Goal: Task Accomplishment & Management: Manage account settings

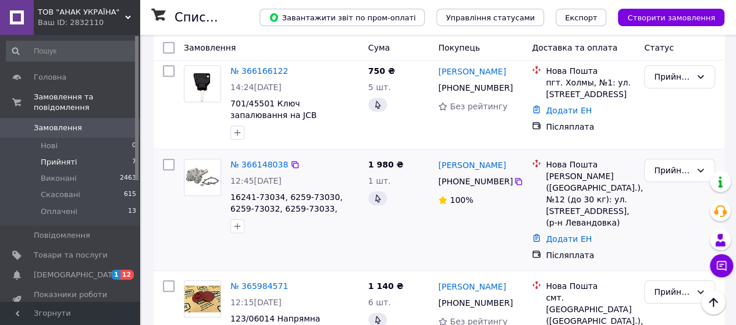
scroll to position [359, 0]
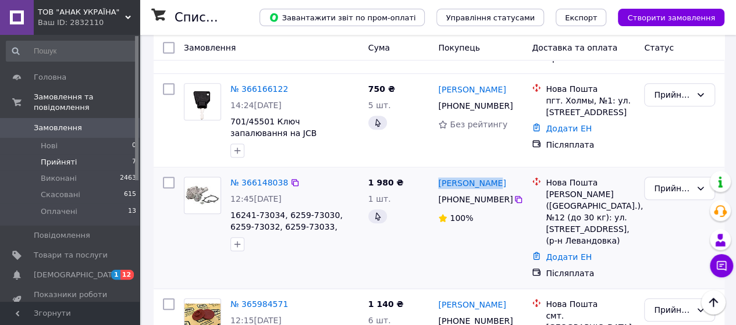
drag, startPoint x: 490, startPoint y: 145, endPoint x: 440, endPoint y: 152, distance: 50.5
click at [438, 176] on div "[PERSON_NAME]" at bounding box center [480, 183] width 87 height 15
copy link "[PERSON_NAME]"
drag, startPoint x: 523, startPoint y: 162, endPoint x: 453, endPoint y: 164, distance: 69.9
click at [453, 193] on div "[PHONE_NUMBER]" at bounding box center [480, 200] width 87 height 14
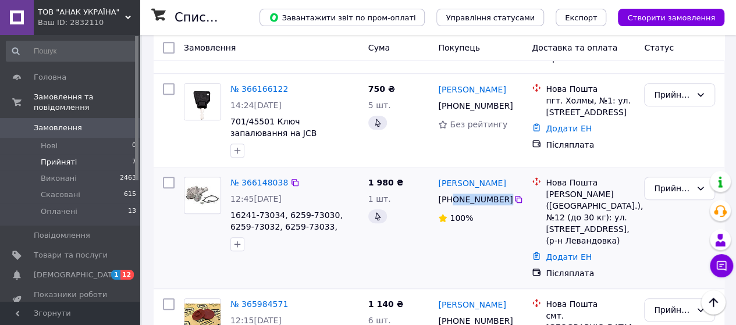
copy div "0 67 580 88 25"
click at [490, 206] on div "[PERSON_NAME] [PHONE_NUMBER]%" at bounding box center [481, 228] width 94 height 112
drag, startPoint x: 517, startPoint y: 164, endPoint x: 453, endPoint y: 165, distance: 64.0
click at [453, 193] on div "[PHONE_NUMBER]" at bounding box center [480, 200] width 87 height 14
copy div "0 67 580 88 25"
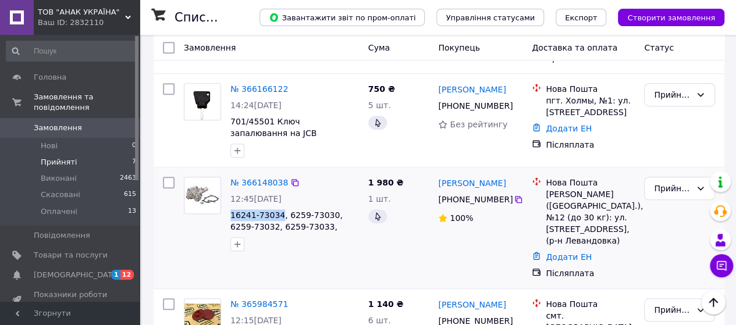
drag, startPoint x: 235, startPoint y: 174, endPoint x: 276, endPoint y: 169, distance: 41.0
click at [276, 172] on div "№ 366148038 12:45[DATE] 16241-73034, 6259-73030, 6259-73032, 6259-73033, 667242…" at bounding box center [295, 214] width 138 height 84
copy span "16241-73034"
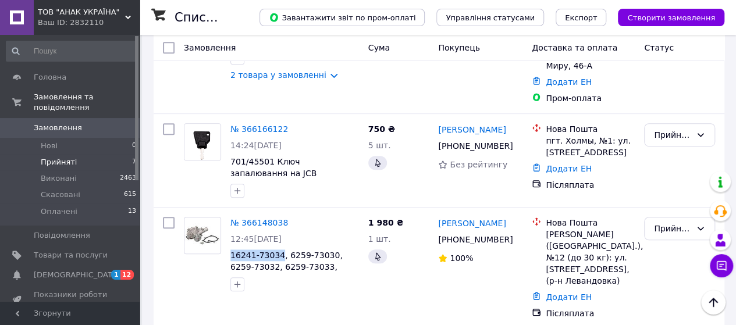
scroll to position [301, 0]
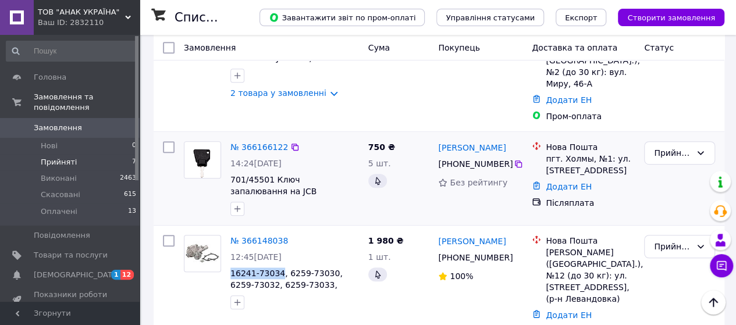
drag, startPoint x: 518, startPoint y: 110, endPoint x: 445, endPoint y: 115, distance: 74.1
click at [441, 140] on div "[PERSON_NAME]" at bounding box center [480, 147] width 87 height 15
copy link "[PERSON_NAME]"
click at [502, 170] on div "[PERSON_NAME] [PHONE_NUMBER] Без рейтингу" at bounding box center [481, 179] width 94 height 84
drag, startPoint x: 514, startPoint y: 130, endPoint x: 455, endPoint y: 125, distance: 59.6
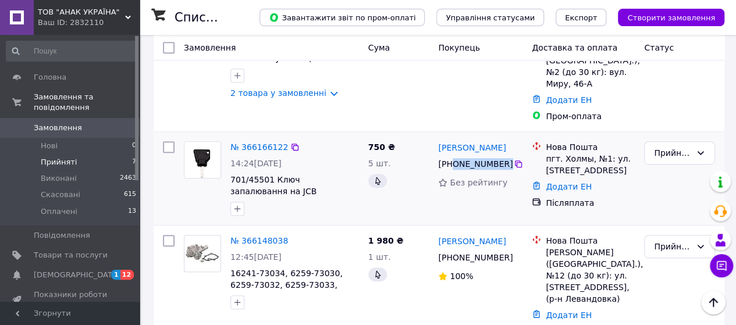
click at [453, 157] on div "[PHONE_NUMBER]" at bounding box center [480, 164] width 87 height 14
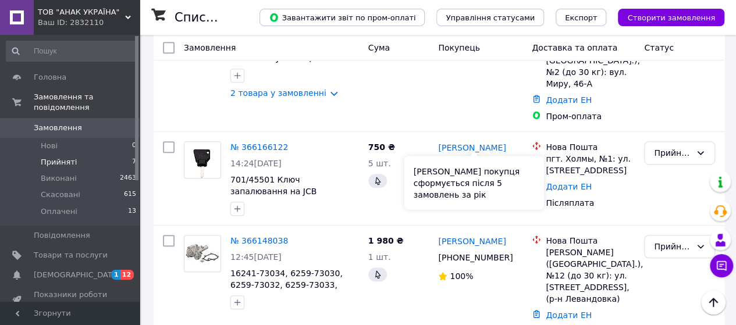
copy div "0 50 926 20 72"
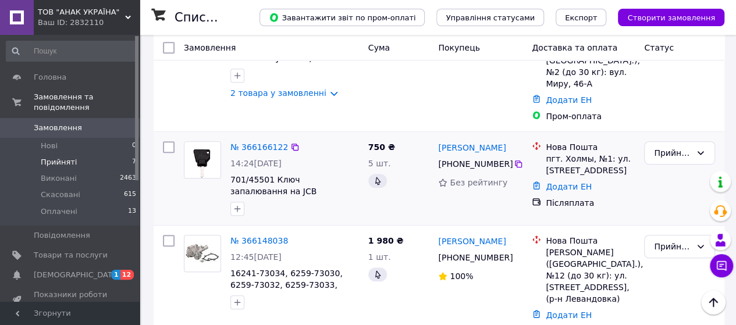
drag, startPoint x: 464, startPoint y: 164, endPoint x: 473, endPoint y: 158, distance: 11.0
click at [464, 164] on div "[PERSON_NAME] [PHONE_NUMBER] Без рейтингу" at bounding box center [481, 179] width 94 height 84
drag, startPoint x: 521, startPoint y: 123, endPoint x: 454, endPoint y: 130, distance: 67.8
click at [453, 157] on div "[PHONE_NUMBER]" at bounding box center [480, 164] width 87 height 14
copy div "0 50 926 20 72"
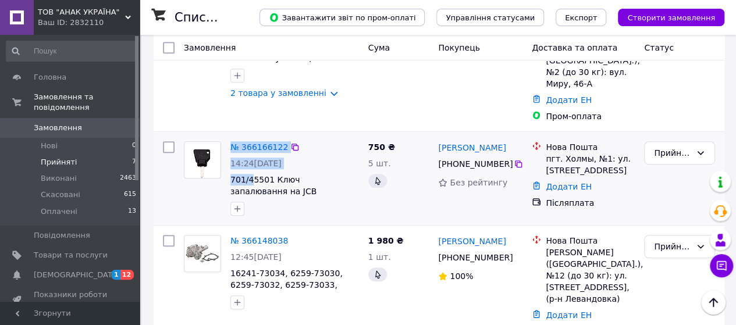
drag, startPoint x: 225, startPoint y: 138, endPoint x: 266, endPoint y: 155, distance: 44.6
click at [251, 140] on div "№ 366166122 14:24[DATE] 701/45501 Ключ запалювання на JCB" at bounding box center [271, 179] width 184 height 84
drag, startPoint x: 279, startPoint y: 168, endPoint x: 276, endPoint y: 154, distance: 14.4
click at [279, 200] on div at bounding box center [294, 209] width 133 height 19
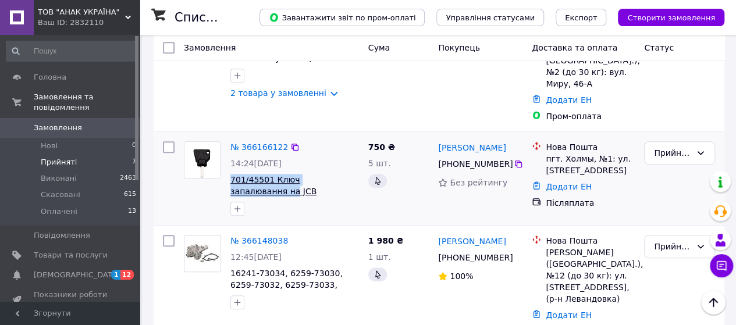
drag, startPoint x: 358, startPoint y: 143, endPoint x: 232, endPoint y: 142, distance: 126.3
click at [230, 142] on div "№ 366166122 14:24[DATE] 701/45501 Ключ запалювання на JCB" at bounding box center [295, 179] width 138 height 84
copy span "701/45501 Ключ запалювання на"
click at [247, 143] on link "№ 366166122" at bounding box center [259, 147] width 58 height 9
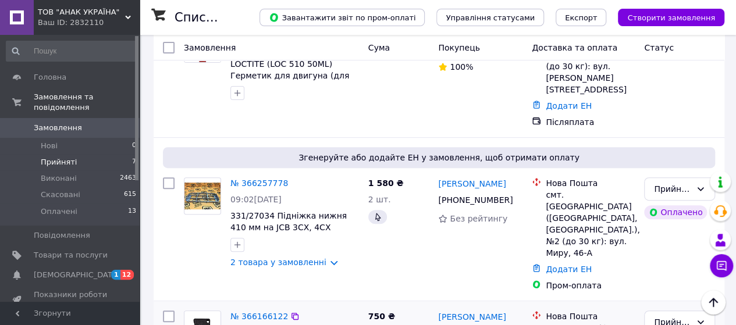
scroll to position [116, 0]
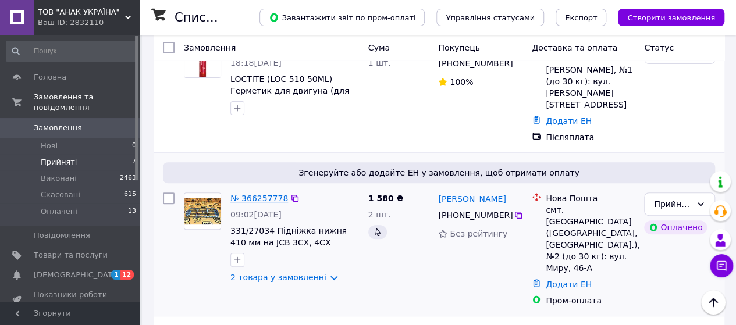
click at [269, 194] on link "№ 366257778" at bounding box center [259, 198] width 58 height 9
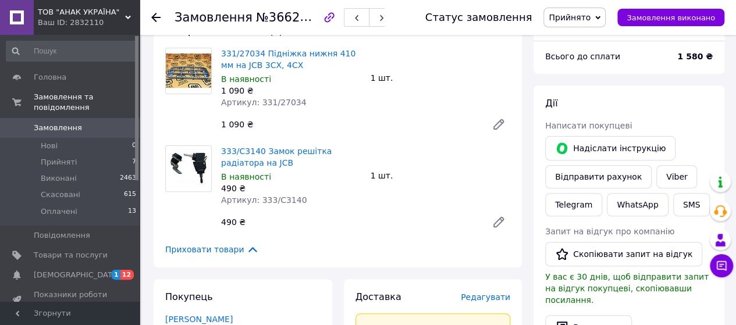
scroll to position [58, 0]
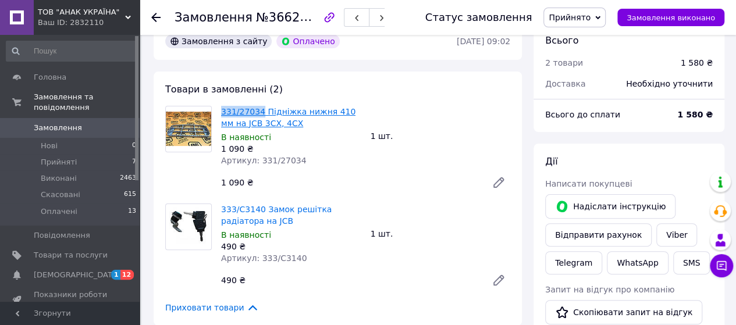
drag, startPoint x: 221, startPoint y: 112, endPoint x: 258, endPoint y: 112, distance: 37.8
click at [258, 112] on div "331/27034 Підніжка нижня 410 мм на JCB 3CX, 4CX В наявності 1 090 ₴ Артикул: 33…" at bounding box center [291, 136] width 150 height 65
copy link "331/27034"
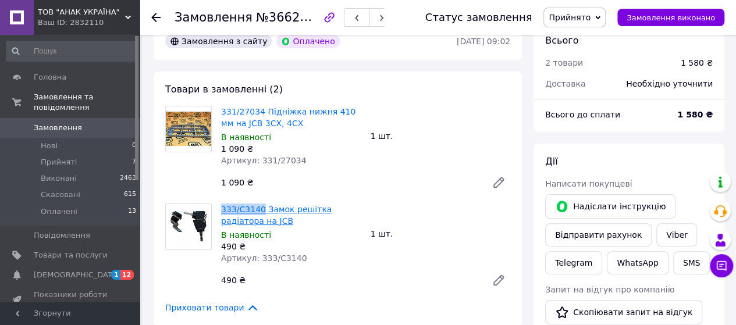
drag, startPoint x: 219, startPoint y: 208, endPoint x: 259, endPoint y: 214, distance: 40.6
click at [259, 214] on div "333/C3140 Замок решітка радіатора на JCB В наявності 490 ₴ Артикул: 333/C3140" at bounding box center [291, 233] width 150 height 65
copy link "333/C3140"
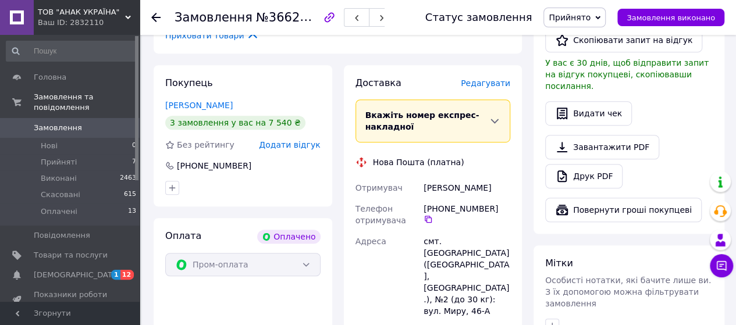
scroll to position [349, 0]
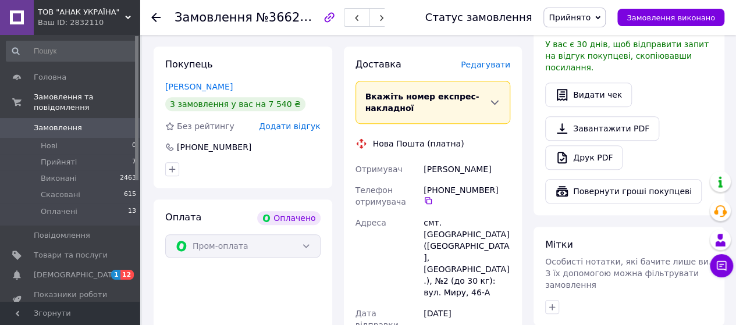
drag, startPoint x: 500, startPoint y: 169, endPoint x: 428, endPoint y: 175, distance: 72.4
click at [426, 176] on div "[PERSON_NAME]" at bounding box center [466, 169] width 91 height 21
drag, startPoint x: 506, startPoint y: 188, endPoint x: 440, endPoint y: 193, distance: 66.5
click at [440, 193] on div "[PHONE_NUMBER]" at bounding box center [467, 194] width 87 height 21
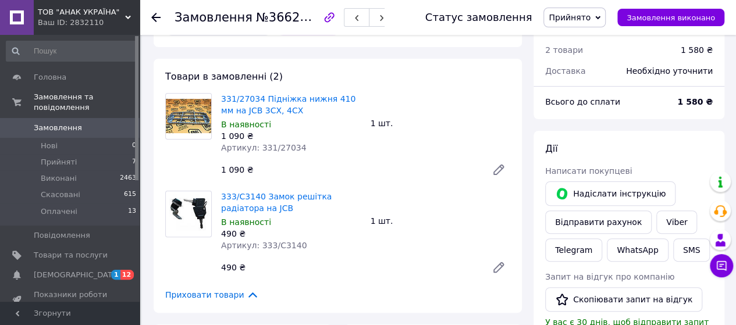
scroll to position [0, 0]
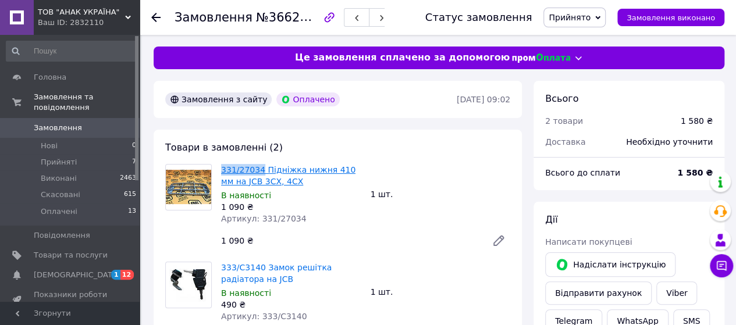
drag, startPoint x: 222, startPoint y: 168, endPoint x: 258, endPoint y: 168, distance: 36.1
click at [258, 168] on div "331/27034 Підніжка нижня 410 мм на JCB 3CX, 4CX В наявності 1 090 ₴ Артикул: 33…" at bounding box center [291, 194] width 150 height 65
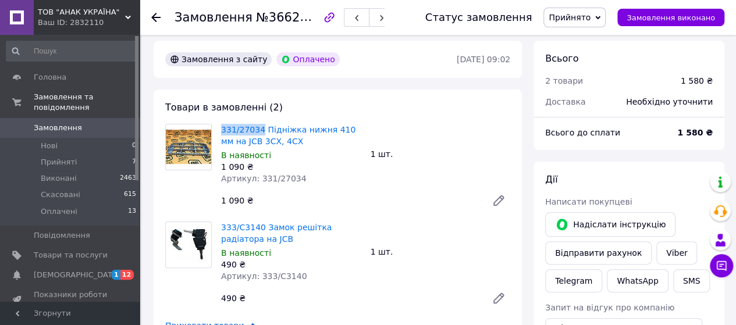
scroll to position [58, 0]
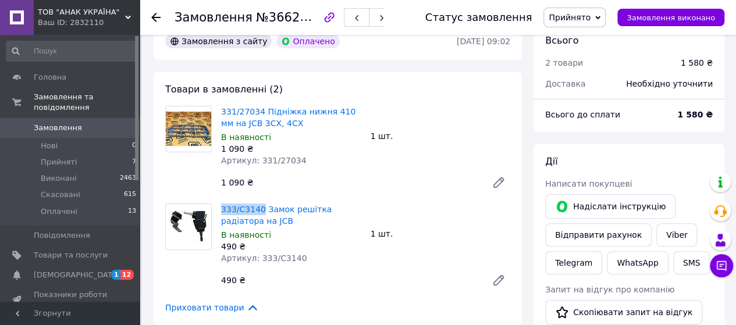
drag, startPoint x: 219, startPoint y: 209, endPoint x: 259, endPoint y: 219, distance: 41.4
click at [258, 208] on div "333/C3140 Замок решітка радіатора на JCB В наявності 490 ₴ Артикул: 333/C3140" at bounding box center [291, 233] width 150 height 65
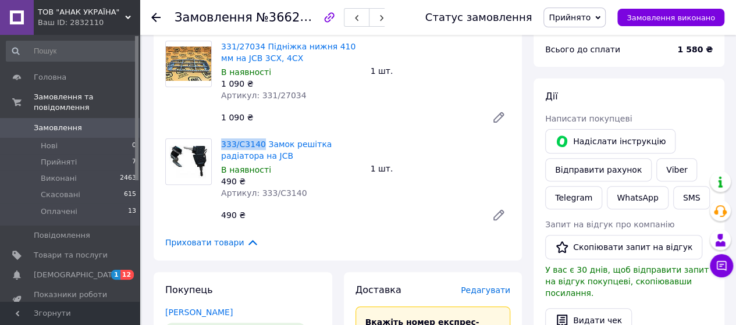
scroll to position [0, 0]
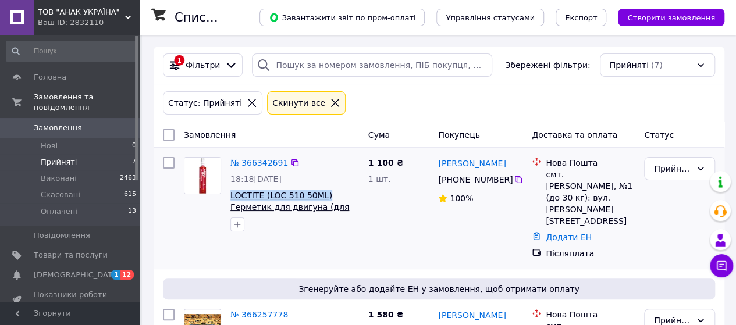
drag, startPoint x: 226, startPoint y: 196, endPoint x: 313, endPoint y: 196, distance: 86.7
click at [318, 194] on div "№ 366342691 18:18[DATE] LOCTITE (LOC 510 50ML) Герметик для двигуна (для з'єдна…" at bounding box center [295, 194] width 138 height 84
click at [258, 159] on link "№ 366342691" at bounding box center [259, 162] width 58 height 9
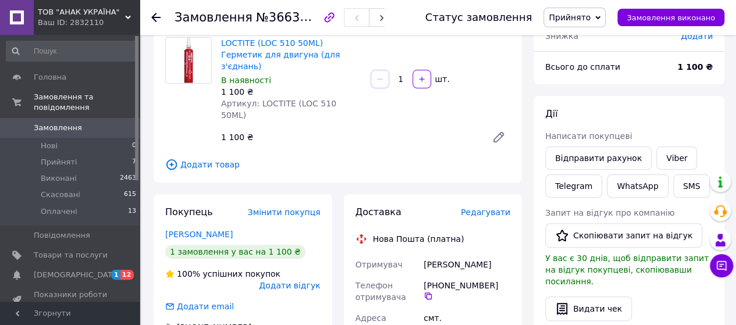
scroll to position [116, 0]
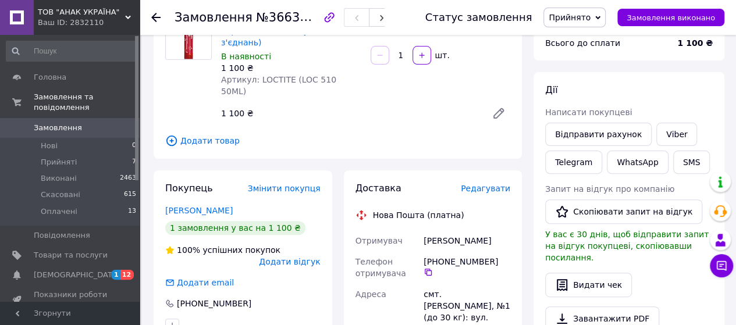
drag, startPoint x: 499, startPoint y: 217, endPoint x: 421, endPoint y: 222, distance: 78.7
click at [422, 230] on div "[PERSON_NAME]" at bounding box center [466, 240] width 91 height 21
drag, startPoint x: 511, startPoint y: 241, endPoint x: 436, endPoint y: 243, distance: 75.1
click at [436, 251] on div "[PHONE_NUMBER]" at bounding box center [466, 267] width 91 height 33
click at [501, 284] on div "смт. [PERSON_NAME], №1 (до 30 кг): вул. [PERSON_NAME][STREET_ADDRESS]" at bounding box center [466, 318] width 91 height 68
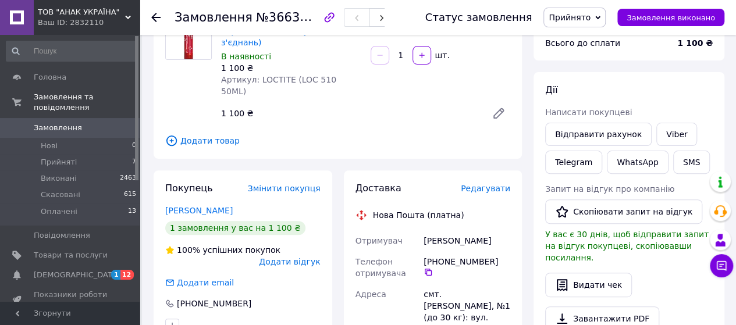
drag, startPoint x: 489, startPoint y: 239, endPoint x: 440, endPoint y: 244, distance: 49.7
click at [439, 256] on div "[PHONE_NUMBER]" at bounding box center [467, 266] width 87 height 21
click at [471, 258] on div "[PHONE_NUMBER]" at bounding box center [466, 267] width 91 height 33
drag, startPoint x: 502, startPoint y: 241, endPoint x: 438, endPoint y: 247, distance: 63.7
click at [439, 256] on div "[PHONE_NUMBER]" at bounding box center [467, 266] width 87 height 21
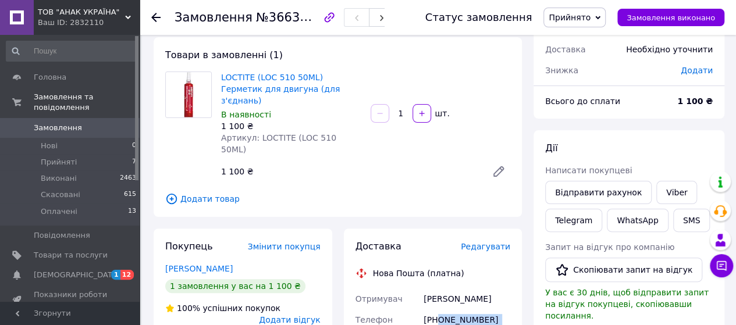
scroll to position [233, 0]
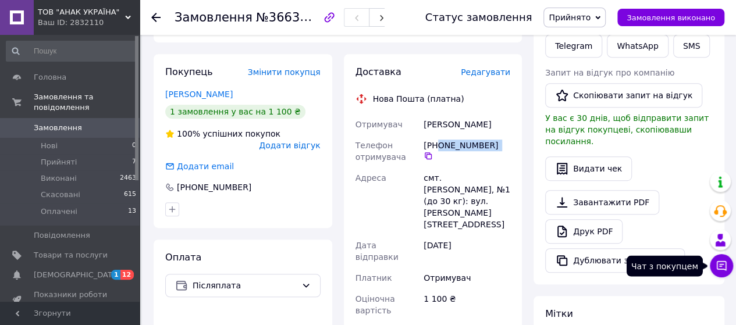
click at [722, 264] on icon at bounding box center [722, 266] width 12 height 12
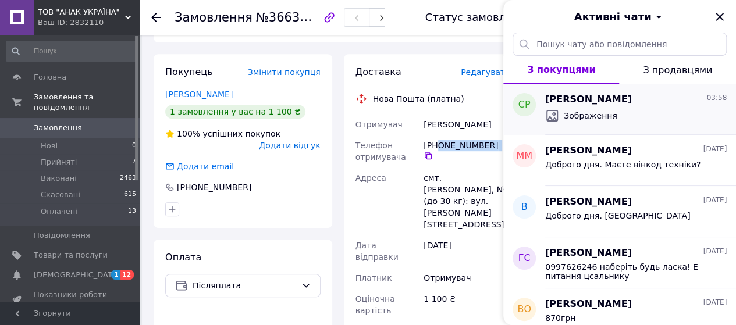
click at [594, 101] on span "[PERSON_NAME]" at bounding box center [588, 99] width 87 height 13
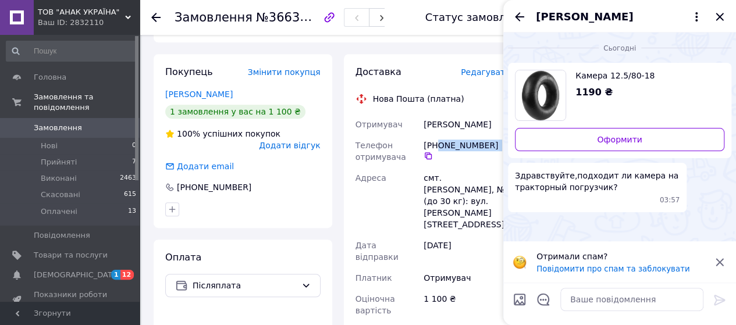
scroll to position [116, 0]
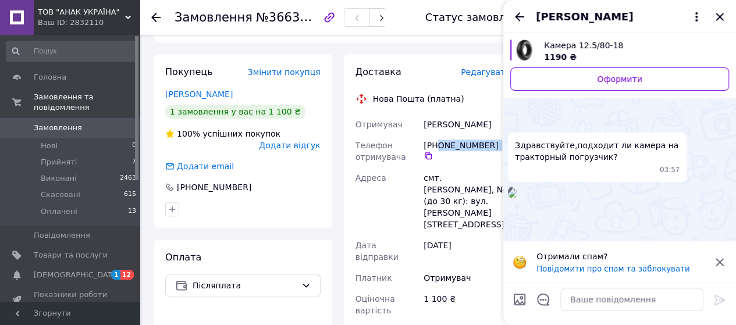
click at [517, 189] on img at bounding box center [512, 193] width 9 height 9
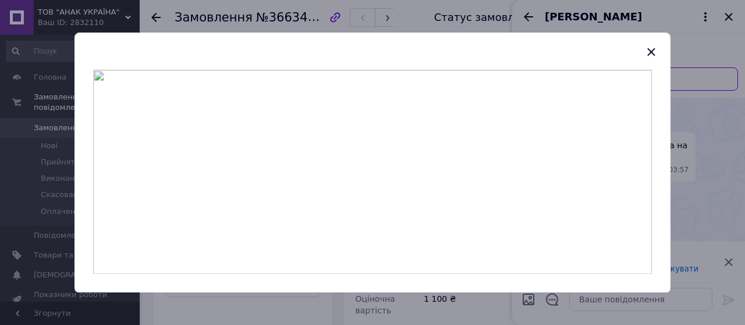
click at [381, 136] on img at bounding box center [372, 172] width 559 height 204
click at [649, 52] on icon "button" at bounding box center [651, 52] width 14 height 14
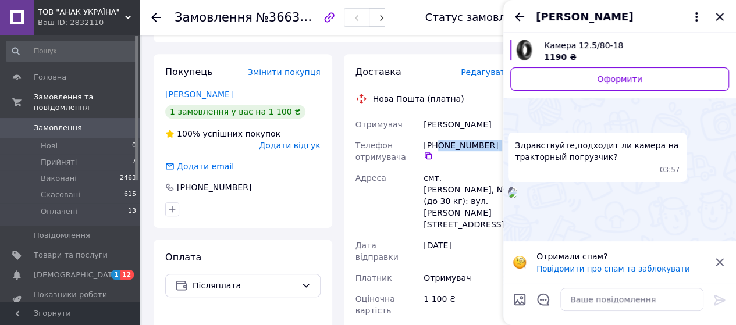
click at [562, 45] on span "Камера 12.5/80-18" at bounding box center [632, 46] width 176 height 12
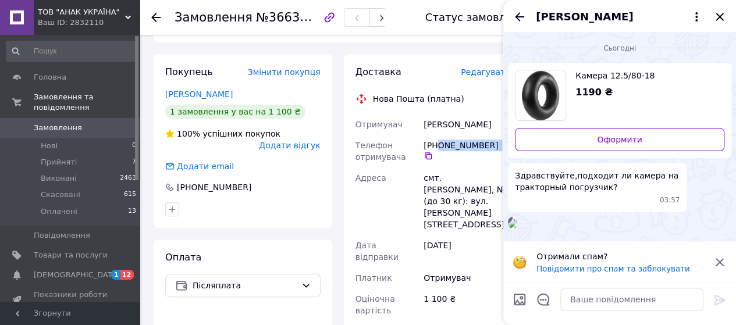
scroll to position [126, 0]
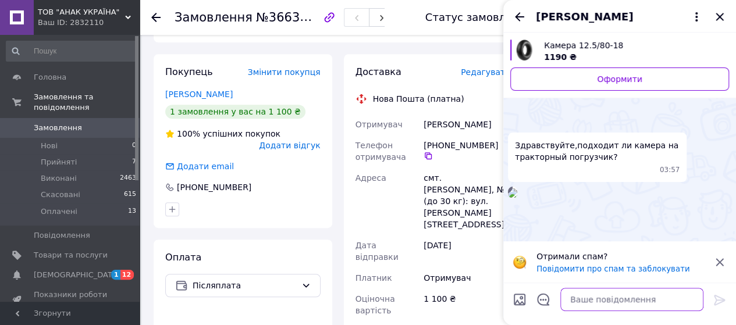
click at [602, 301] on textarea at bounding box center [631, 299] width 143 height 23
type textarea "Доброго вечора"
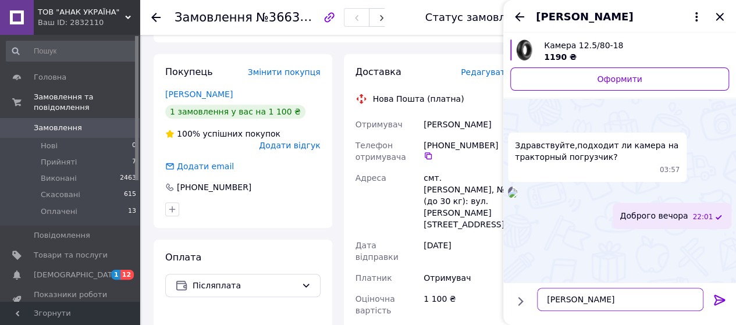
type textarea "Так"
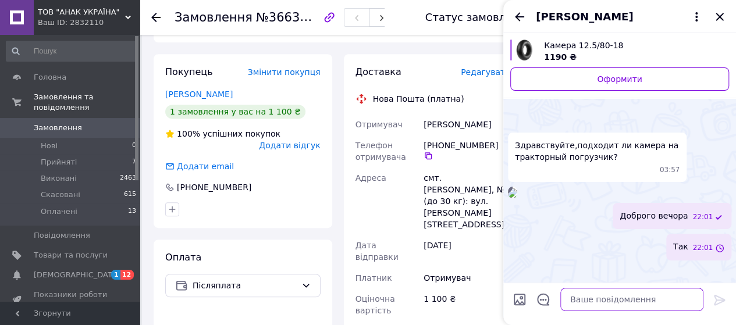
scroll to position [145, 0]
type textarea "Підходить"
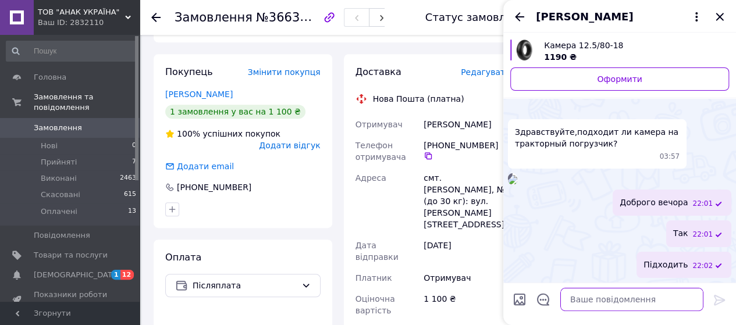
scroll to position [176, 0]
click at [617, 300] on textarea at bounding box center [631, 299] width 143 height 23
type textarea "[PERSON_NAME]"
type textarea "По розмірам це ваша камера"
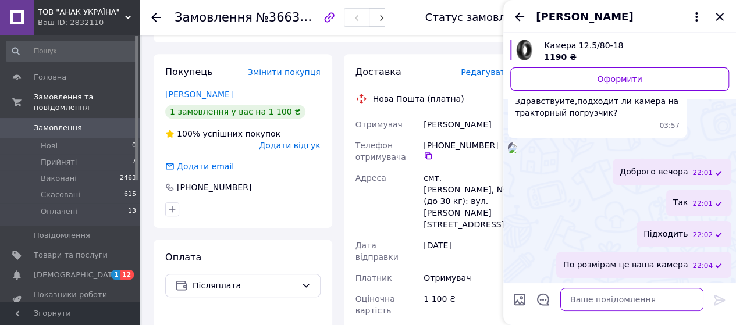
scroll to position [207, 0]
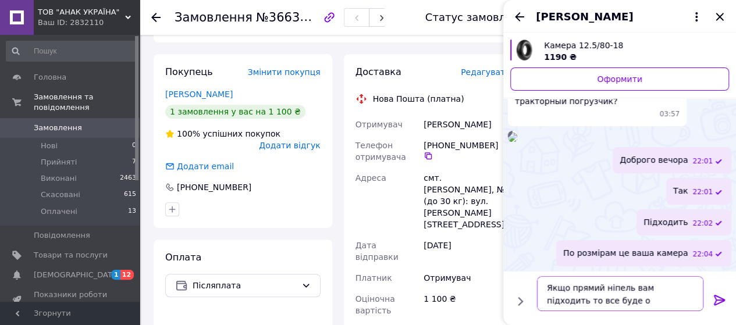
type textarea "Якщо прямий ніпель вам підходить то все буде ок"
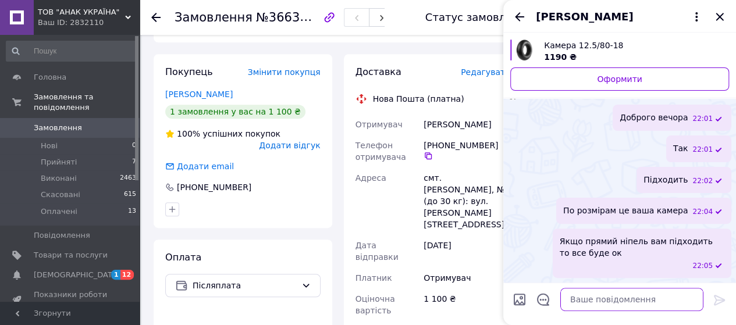
scroll to position [261, 0]
click at [596, 304] on textarea at bounding box center [631, 299] width 143 height 23
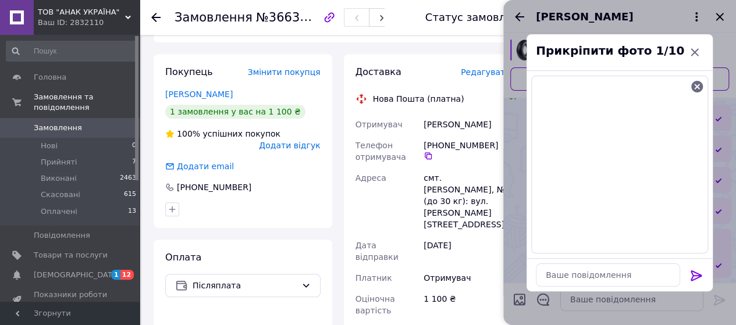
click at [697, 275] on icon at bounding box center [696, 276] width 11 height 10
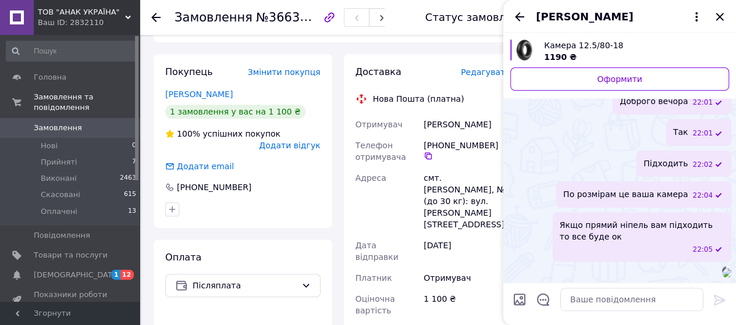
scroll to position [440, 0]
click at [718, 16] on icon "Закрити" at bounding box center [720, 17] width 14 height 14
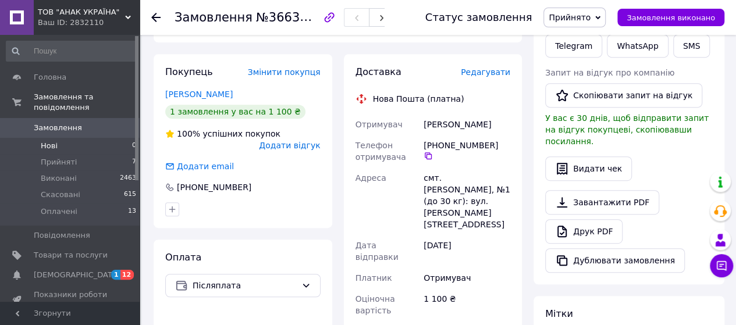
click at [48, 141] on span "Нові" at bounding box center [49, 146] width 17 height 10
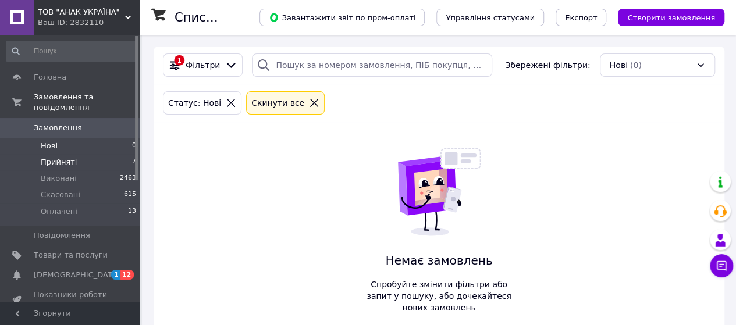
click at [59, 157] on span "Прийняті" at bounding box center [59, 162] width 36 height 10
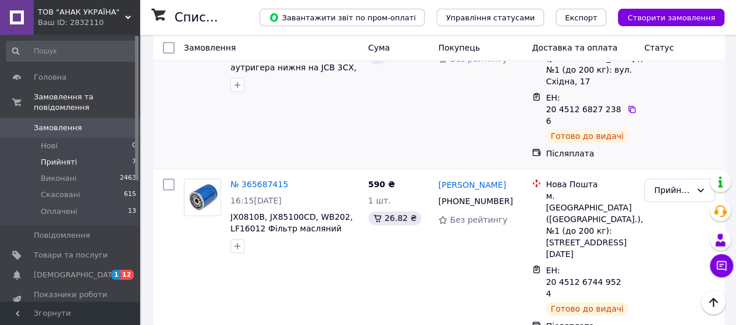
scroll to position [650, 0]
